Goal: Check status: Check status

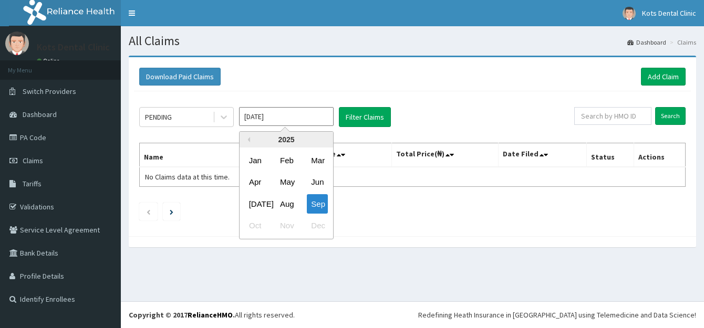
click at [258, 119] on input "[DATE]" at bounding box center [286, 116] width 95 height 19
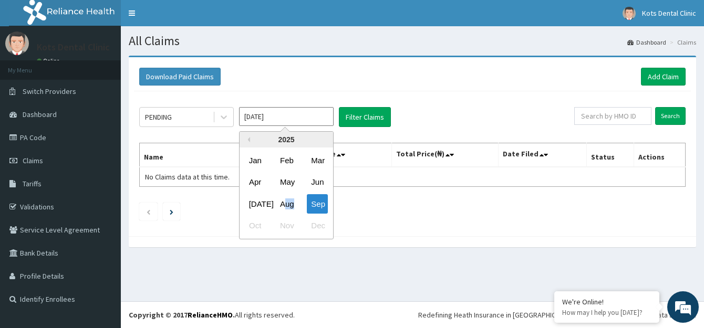
drag, startPoint x: 283, startPoint y: 204, endPoint x: 305, endPoint y: 194, distance: 24.0
click at [303, 196] on div "[DATE] Aug Sep" at bounding box center [287, 204] width 94 height 22
drag, startPoint x: 305, startPoint y: 194, endPoint x: 284, endPoint y: 213, distance: 27.9
click at [284, 213] on div "[DATE] Aug Sep" at bounding box center [287, 204] width 94 height 22
click at [285, 201] on div "Aug" at bounding box center [286, 203] width 21 height 19
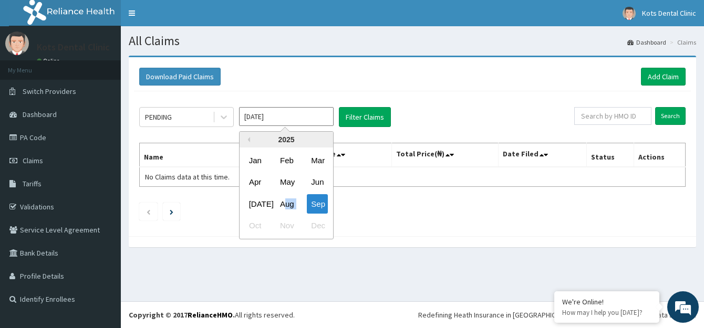
type input "[DATE]"
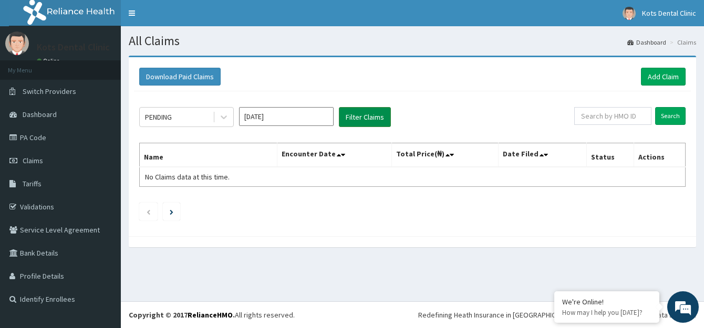
click at [366, 120] on button "Filter Claims" at bounding box center [365, 117] width 52 height 20
click at [362, 120] on button "Filter Claims" at bounding box center [365, 117] width 52 height 20
